Goal: Register for event/course

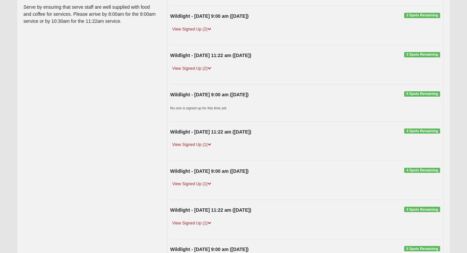
scroll to position [98, 0]
click at [210, 142] on icon at bounding box center [210, 144] width 4 height 4
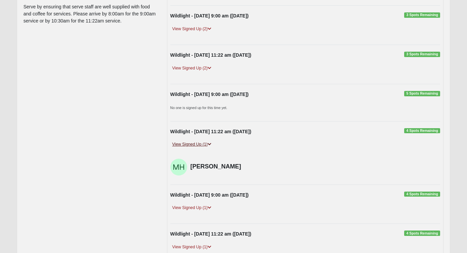
click at [210, 142] on icon at bounding box center [210, 144] width 4 height 4
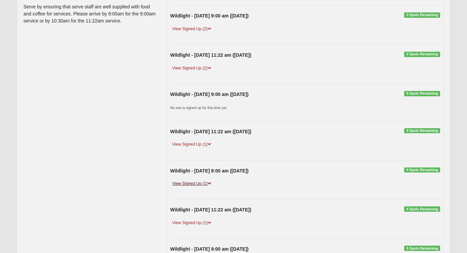
click at [210, 182] on icon at bounding box center [210, 184] width 4 height 4
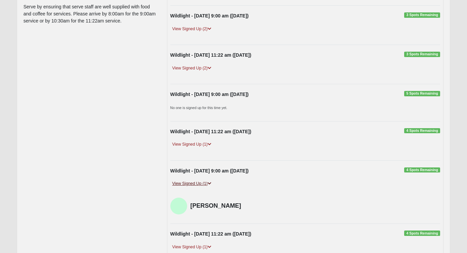
click at [210, 182] on icon at bounding box center [210, 184] width 4 height 4
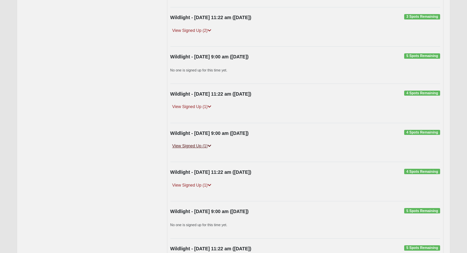
scroll to position [143, 0]
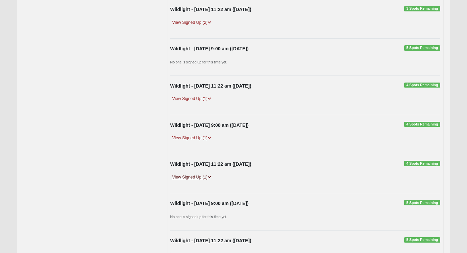
click at [210, 177] on icon at bounding box center [210, 177] width 4 height 4
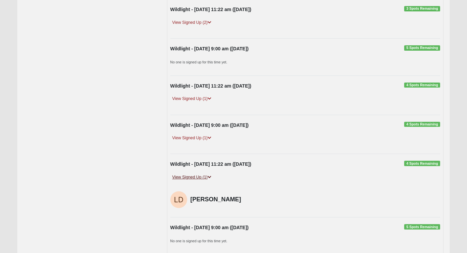
click at [210, 177] on icon at bounding box center [210, 177] width 4 height 4
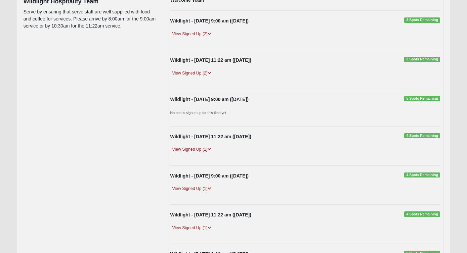
scroll to position [88, 0]
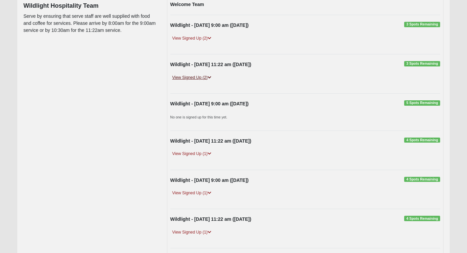
click at [210, 76] on icon at bounding box center [210, 78] width 4 height 4
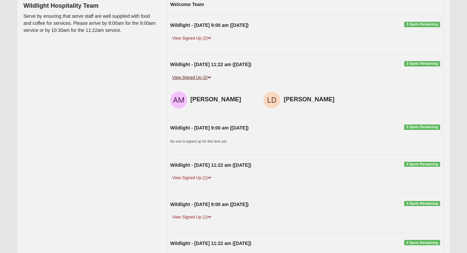
click at [210, 76] on icon at bounding box center [210, 78] width 4 height 4
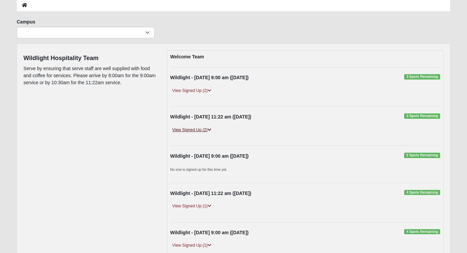
scroll to position [36, 0]
click at [211, 90] on icon at bounding box center [210, 91] width 4 height 4
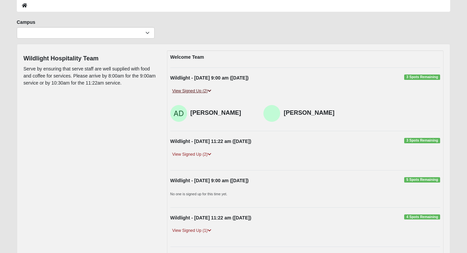
click at [208, 91] on link "View Signed Up (2)" at bounding box center [191, 91] width 43 height 7
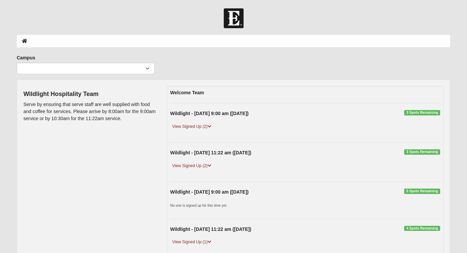
scroll to position [0, 0]
